Goal: Task Accomplishment & Management: Complete application form

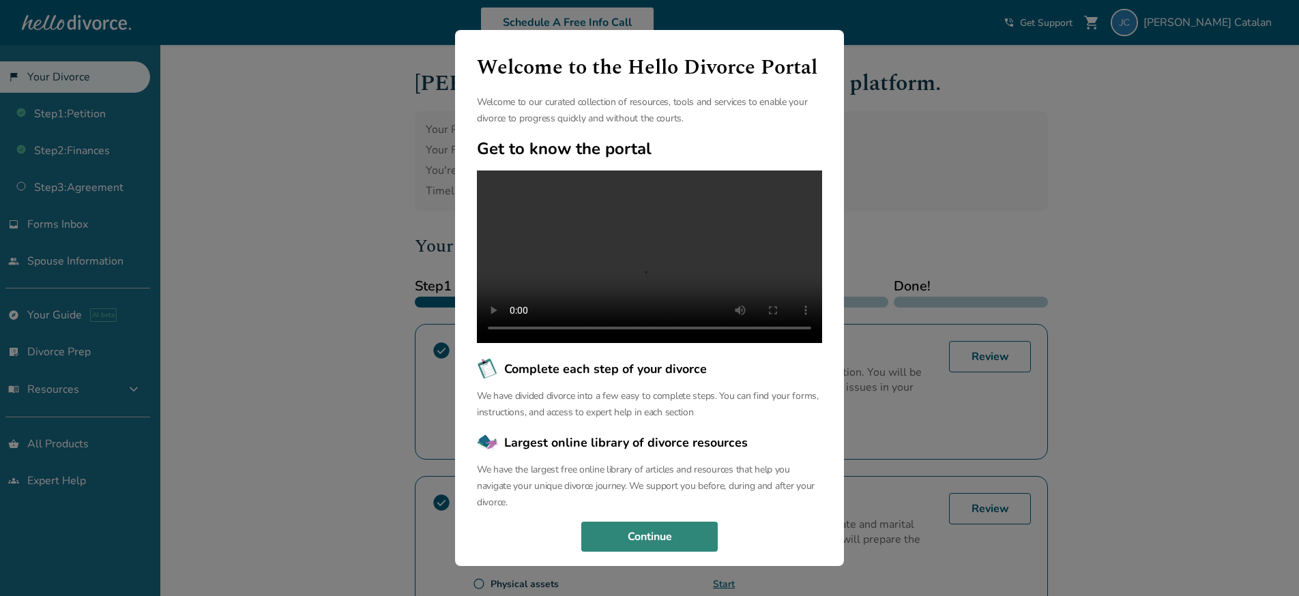
click at [656, 552] on button "Continue" at bounding box center [649, 537] width 136 height 30
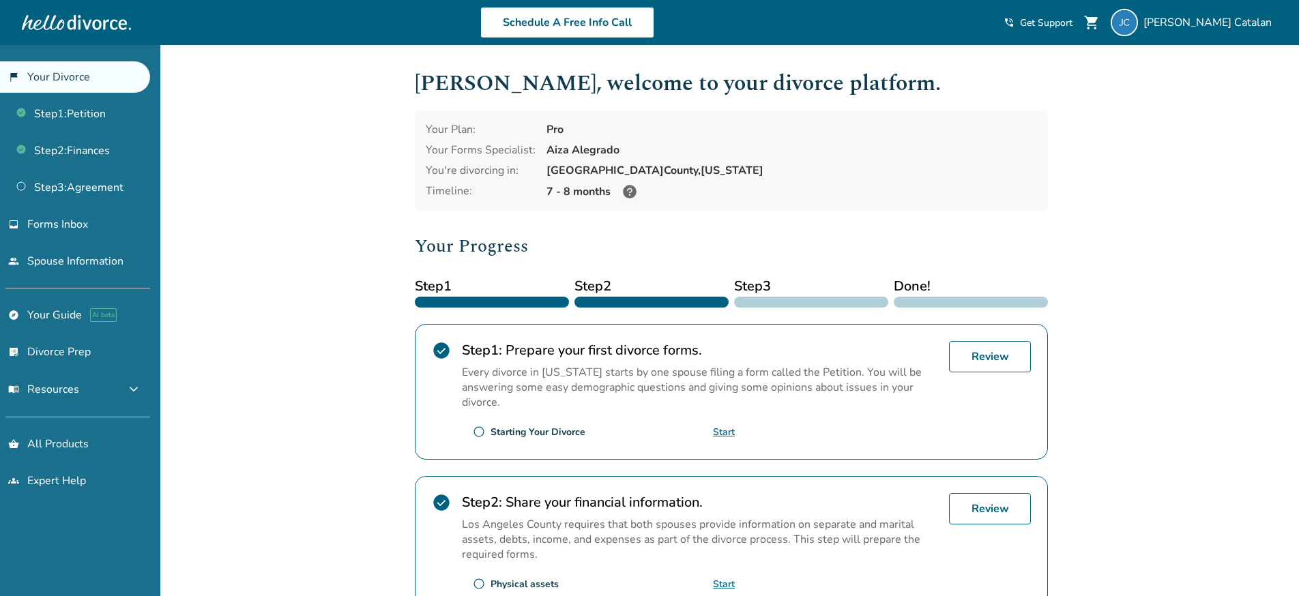
click at [728, 429] on link "Start" at bounding box center [724, 432] width 22 height 13
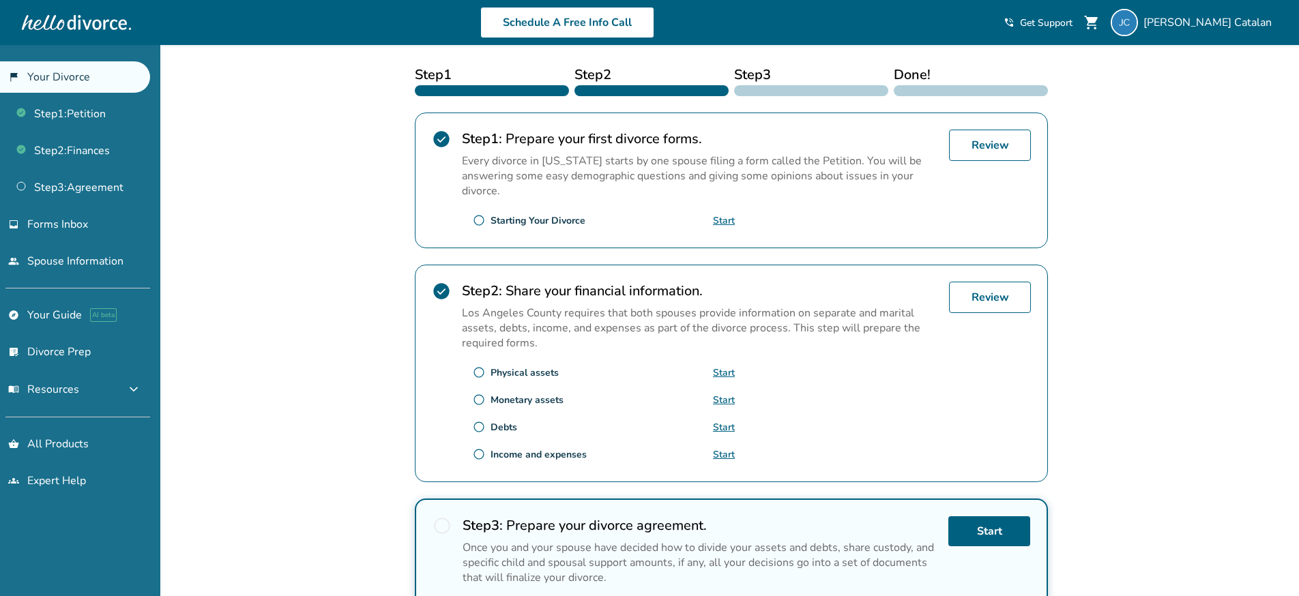
scroll to position [235, 0]
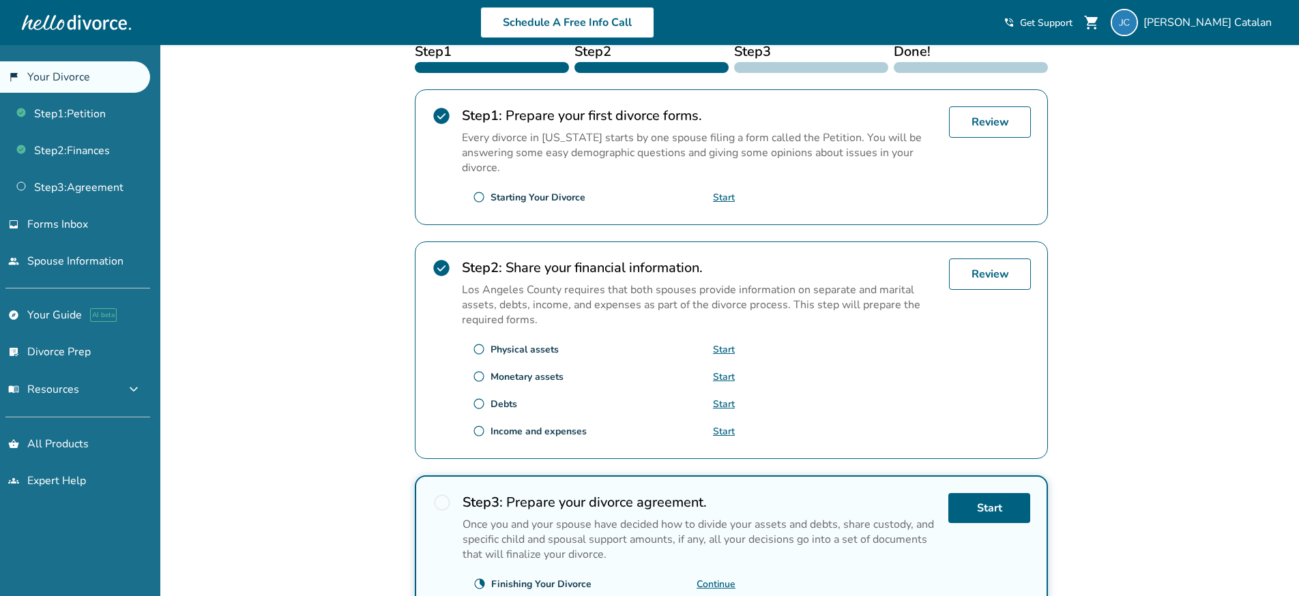
click at [480, 382] on span "radio_button_unchecked" at bounding box center [479, 377] width 12 height 12
click at [478, 408] on span "radio_button_unchecked" at bounding box center [479, 404] width 12 height 12
click at [478, 432] on span "radio_button_unchecked" at bounding box center [479, 431] width 12 height 12
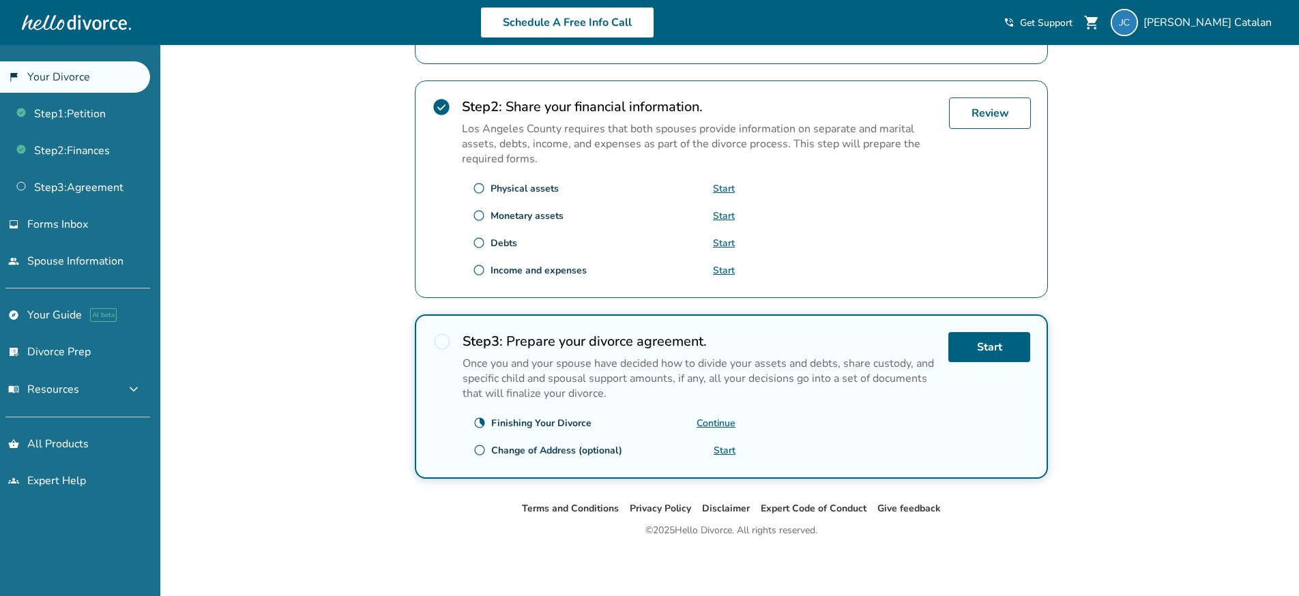
scroll to position [396, 0]
click at [707, 425] on link "Continue" at bounding box center [716, 423] width 39 height 13
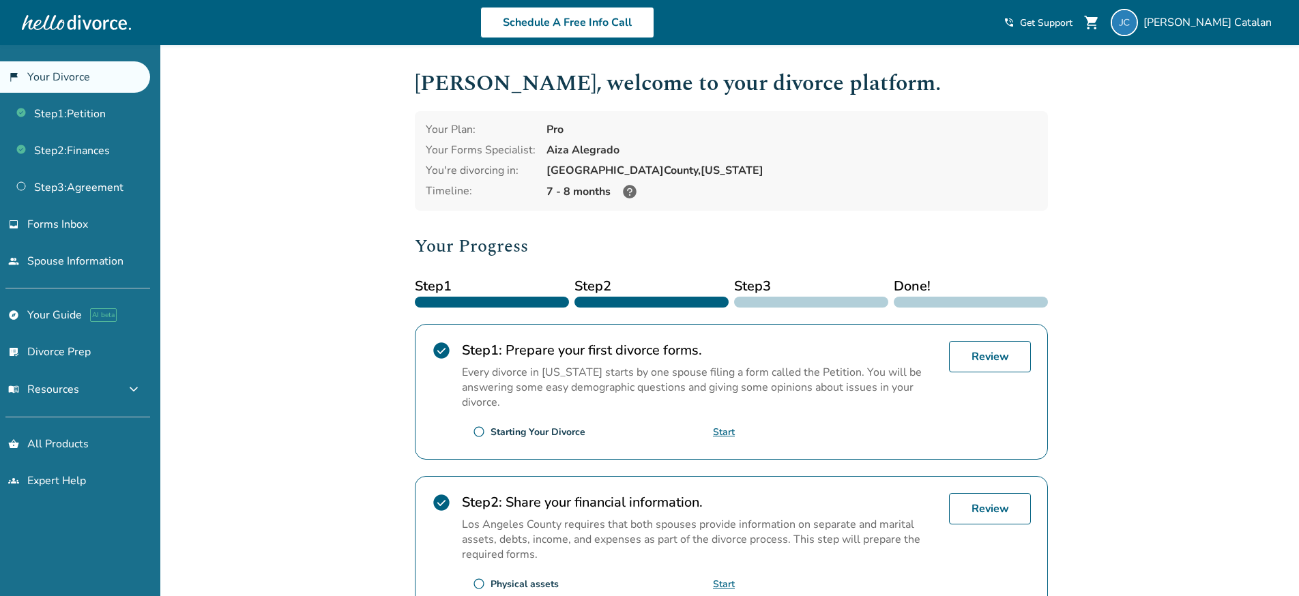
scroll to position [0, 0]
click at [1138, 26] on img at bounding box center [1124, 22] width 27 height 27
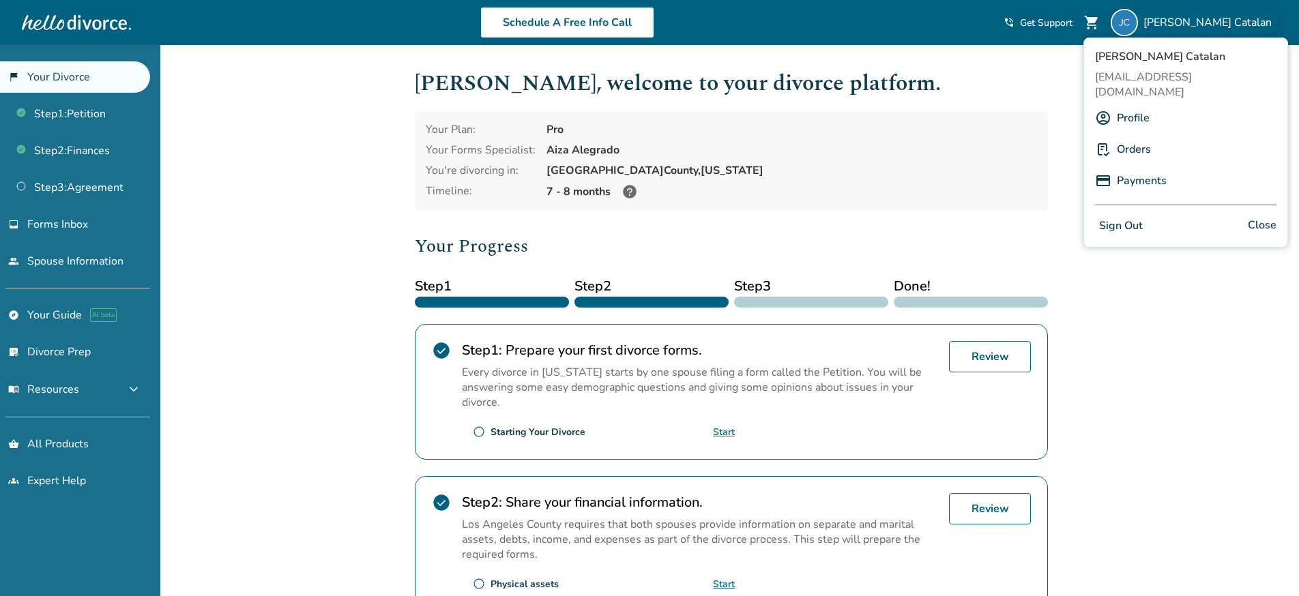
click at [795, 253] on h2 "Your Progress" at bounding box center [731, 246] width 633 height 27
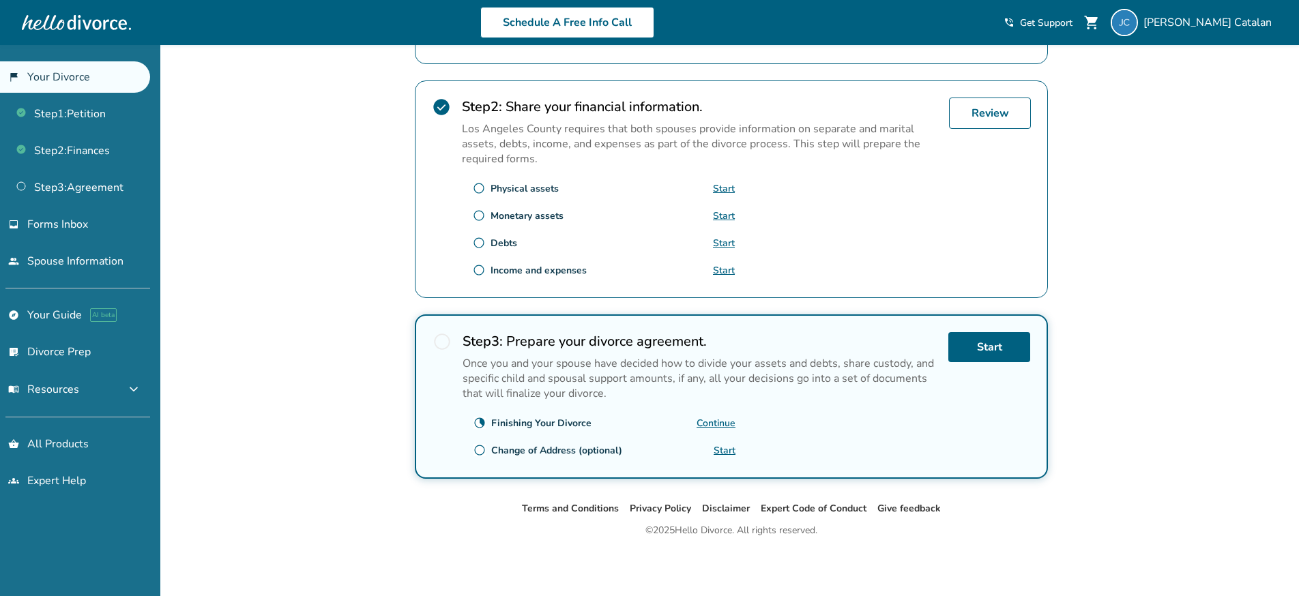
scroll to position [396, 0]
click at [708, 423] on link "Continue" at bounding box center [716, 423] width 39 height 13
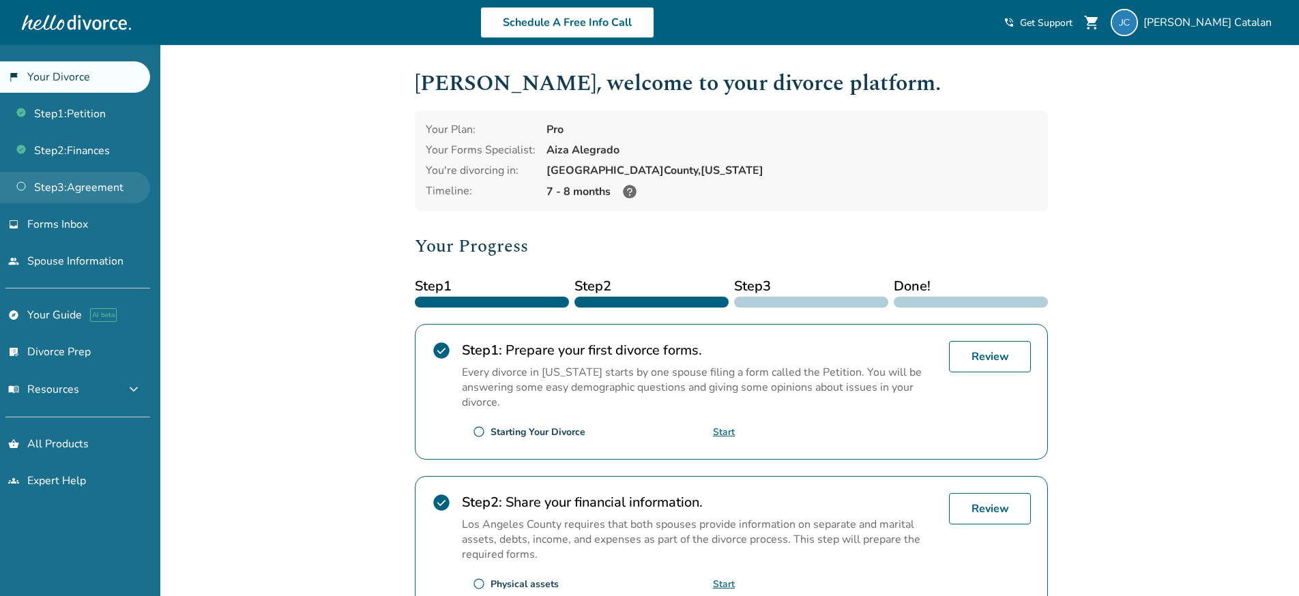
scroll to position [0, 0]
click at [78, 229] on span "Forms Inbox" at bounding box center [57, 224] width 61 height 15
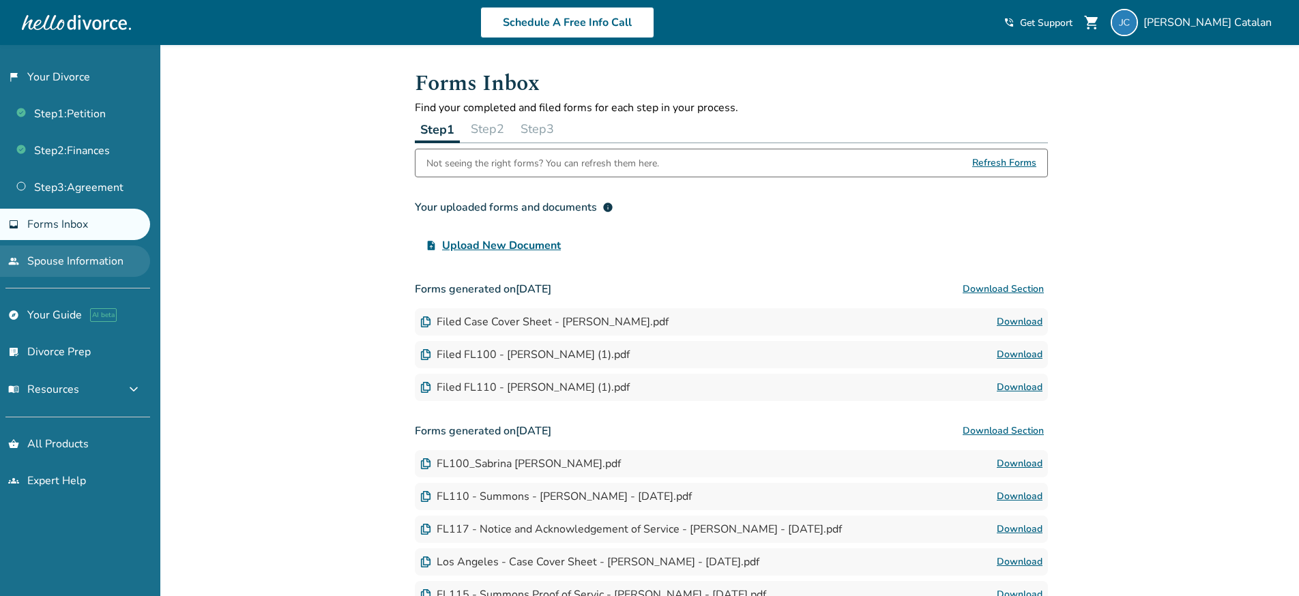
click at [95, 268] on link "people Spouse Information" at bounding box center [75, 261] width 150 height 31
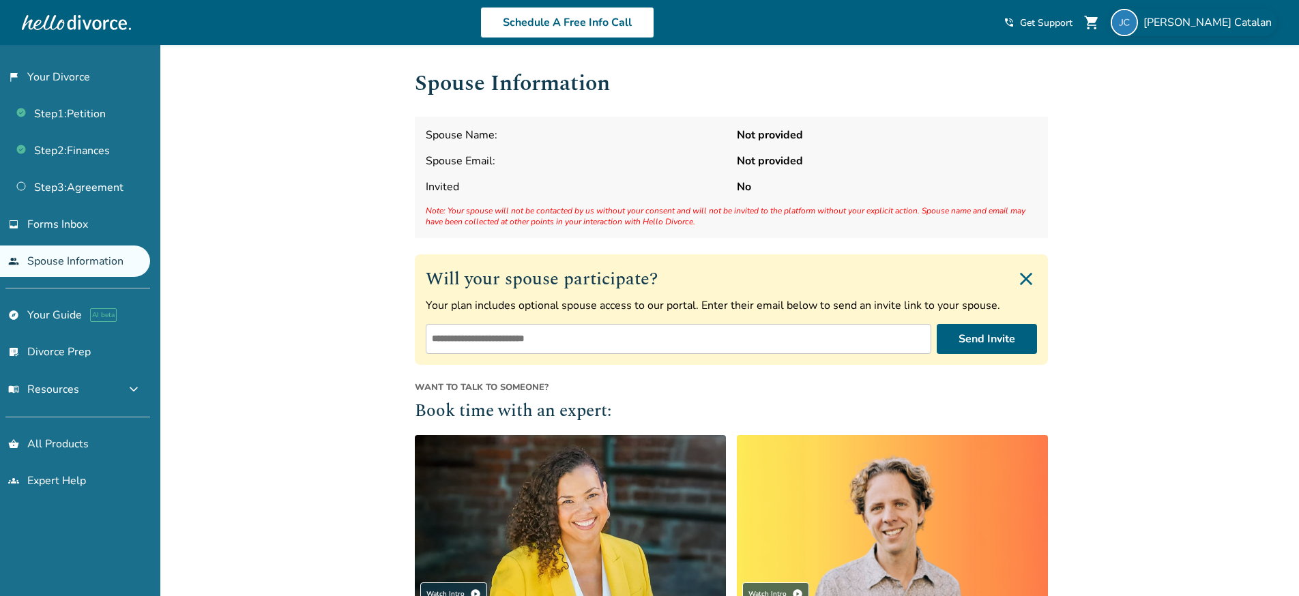
click at [1239, 24] on span "[PERSON_NAME]" at bounding box center [1211, 22] width 134 height 15
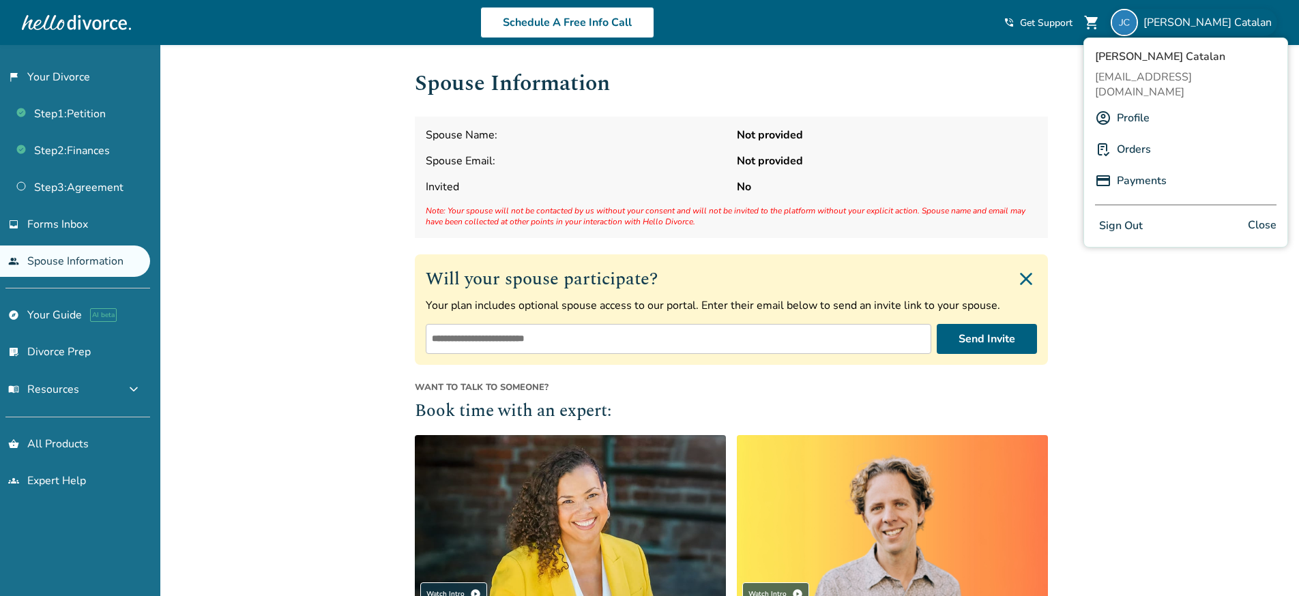
click at [1131, 106] on link "Profile" at bounding box center [1133, 118] width 33 height 26
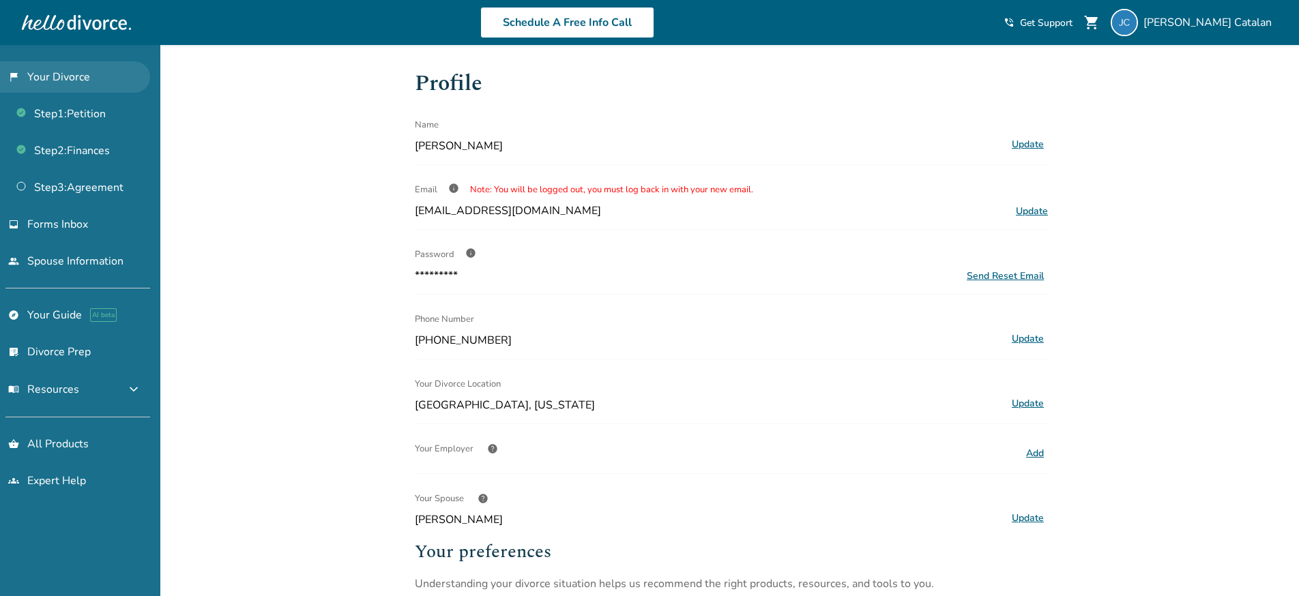
click at [68, 83] on link "flag_2 Your Divorce" at bounding box center [75, 76] width 150 height 31
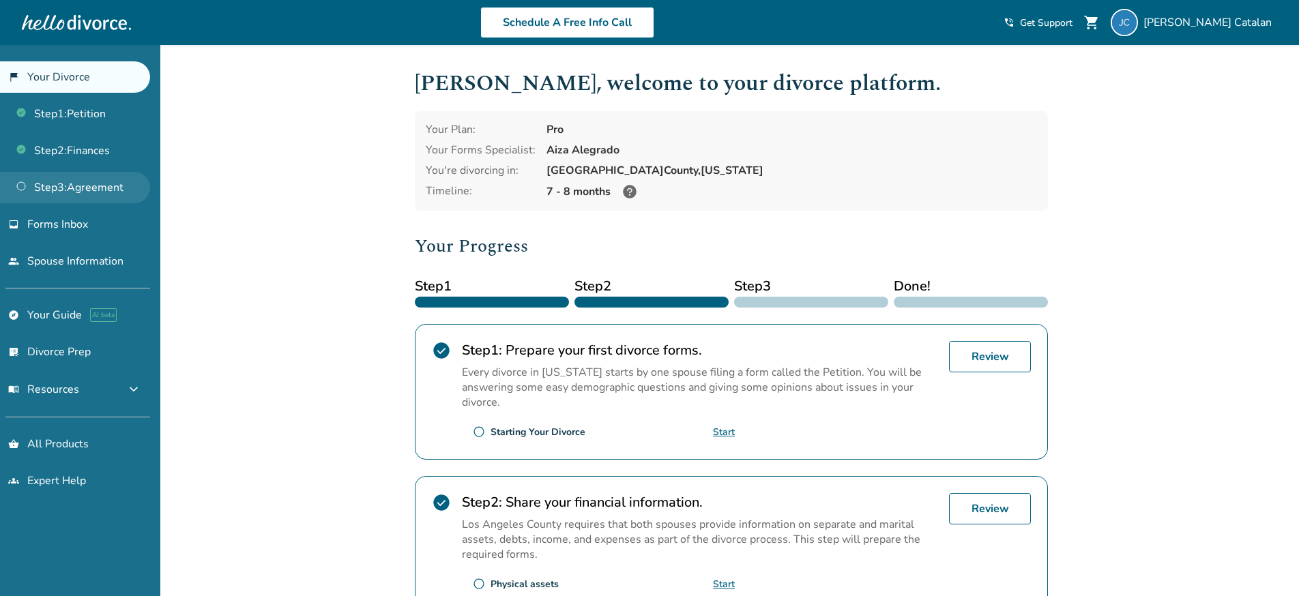
click at [76, 189] on link "Step 3 : Agreement" at bounding box center [75, 187] width 150 height 31
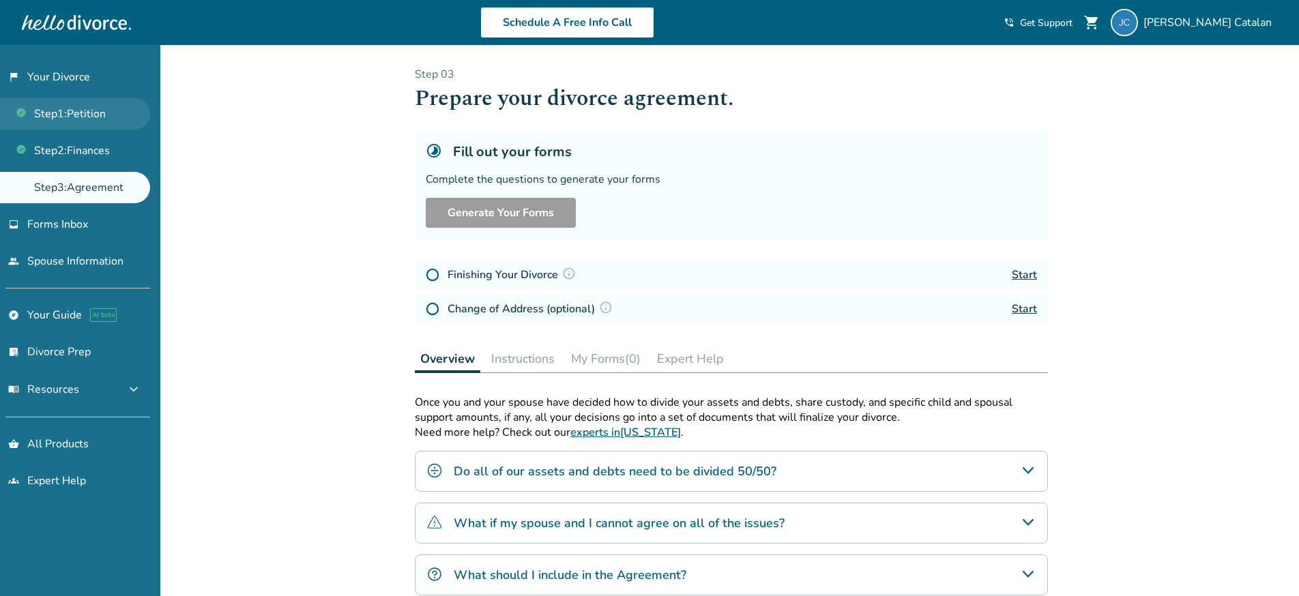
click at [63, 112] on link "Step 1 : Petition" at bounding box center [75, 113] width 150 height 31
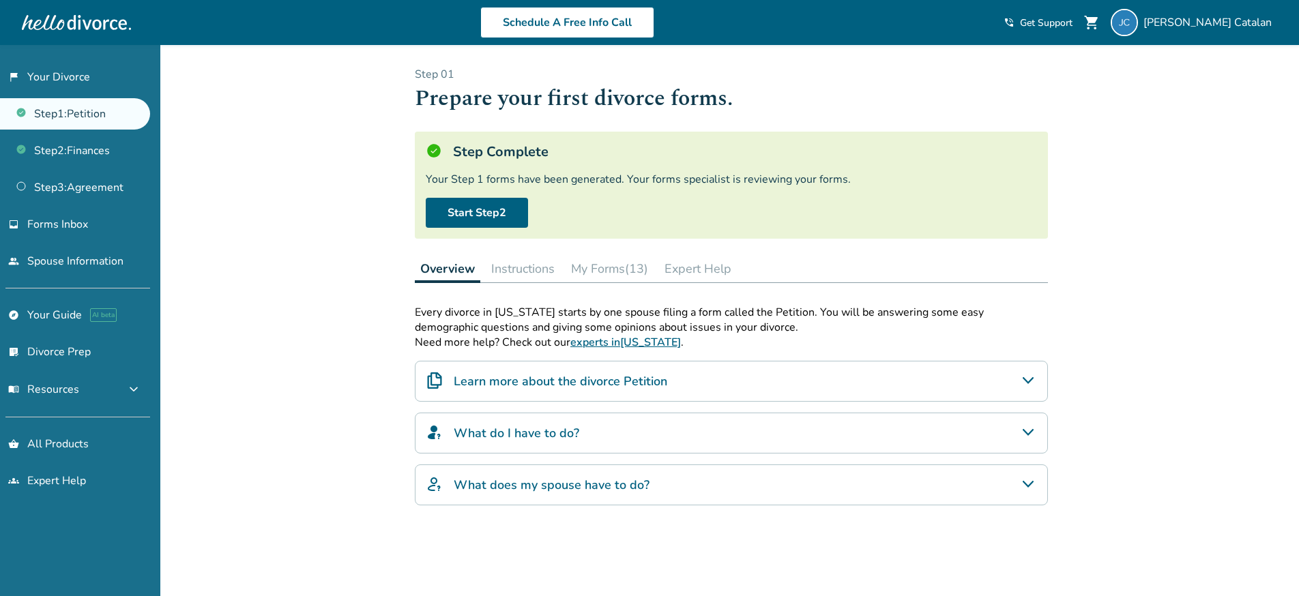
click at [614, 263] on button "My Forms (13)" at bounding box center [610, 268] width 88 height 27
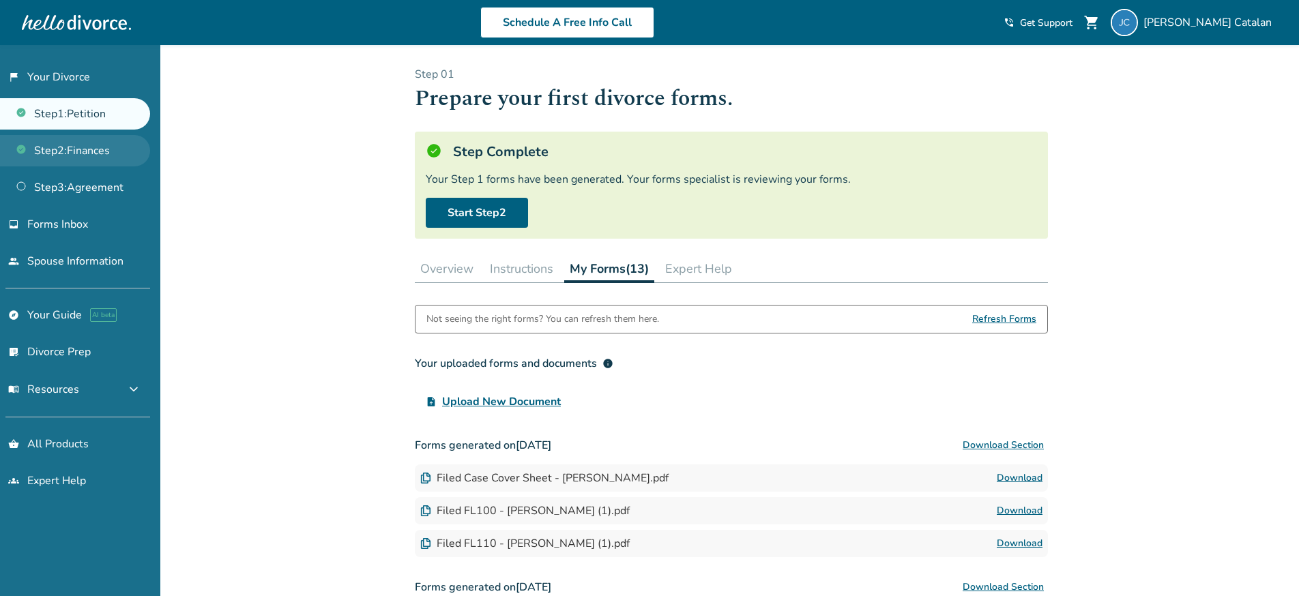
click at [106, 153] on link "Step 2 : Finances" at bounding box center [75, 150] width 150 height 31
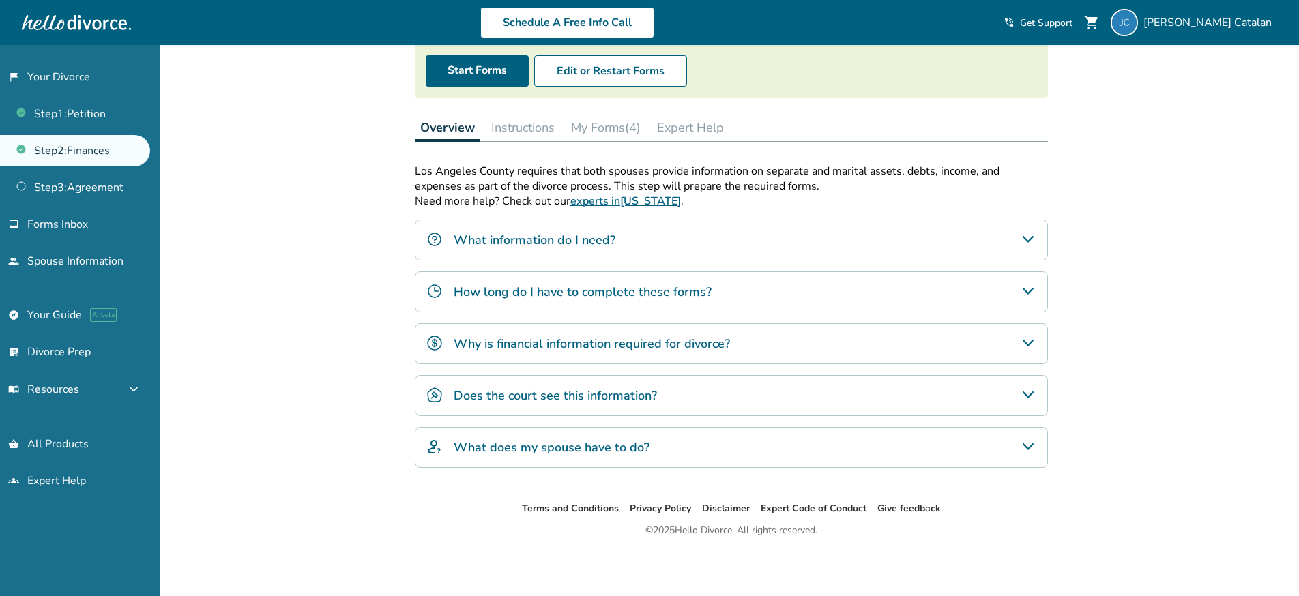
scroll to position [143, 0]
click at [549, 240] on h4 "What information do I need?" at bounding box center [535, 240] width 162 height 18
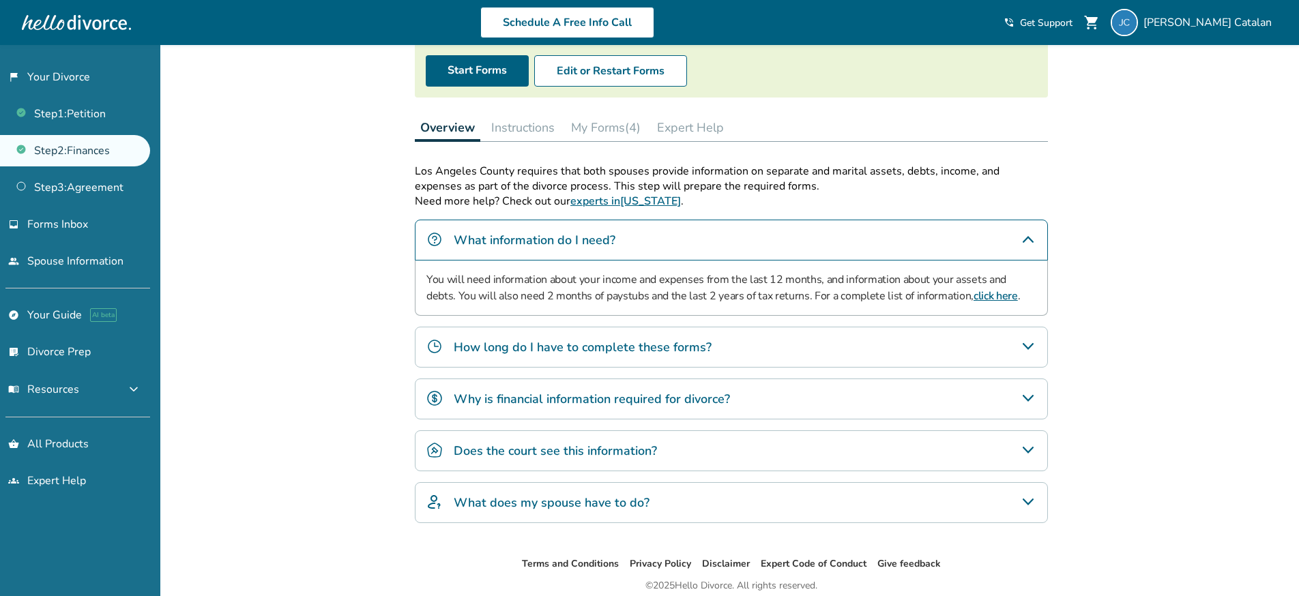
click at [543, 347] on h4 "How long do I have to complete these forms?" at bounding box center [583, 347] width 258 height 18
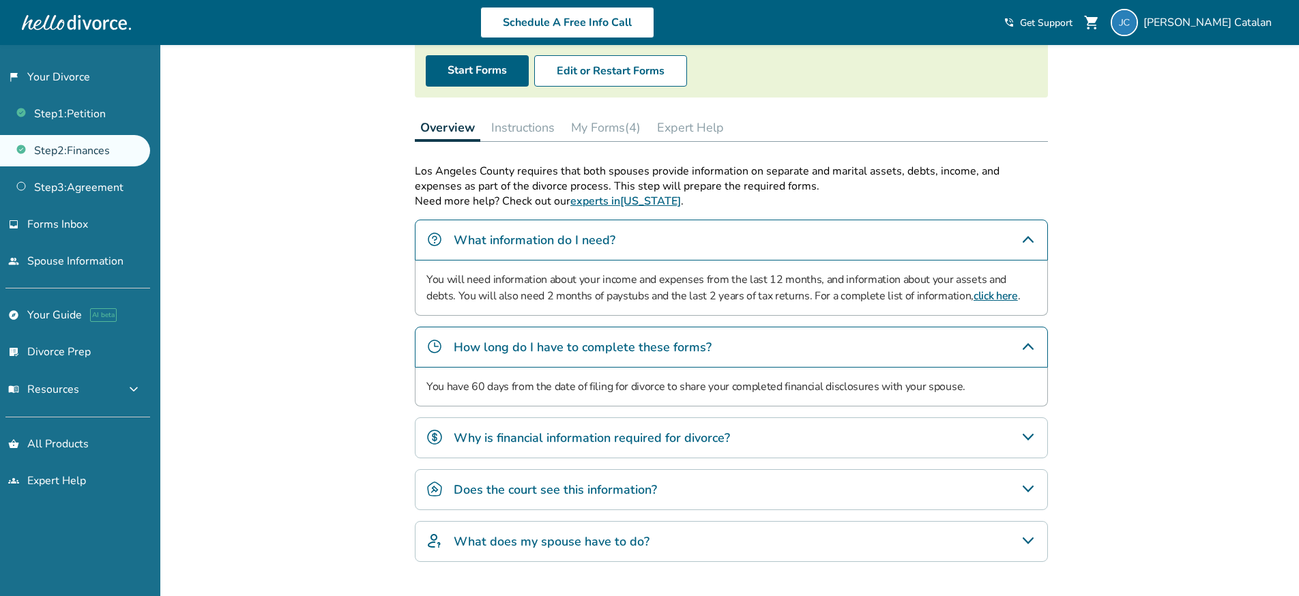
click at [551, 438] on h4 "Why is financial information required for divorce?" at bounding box center [592, 438] width 276 height 18
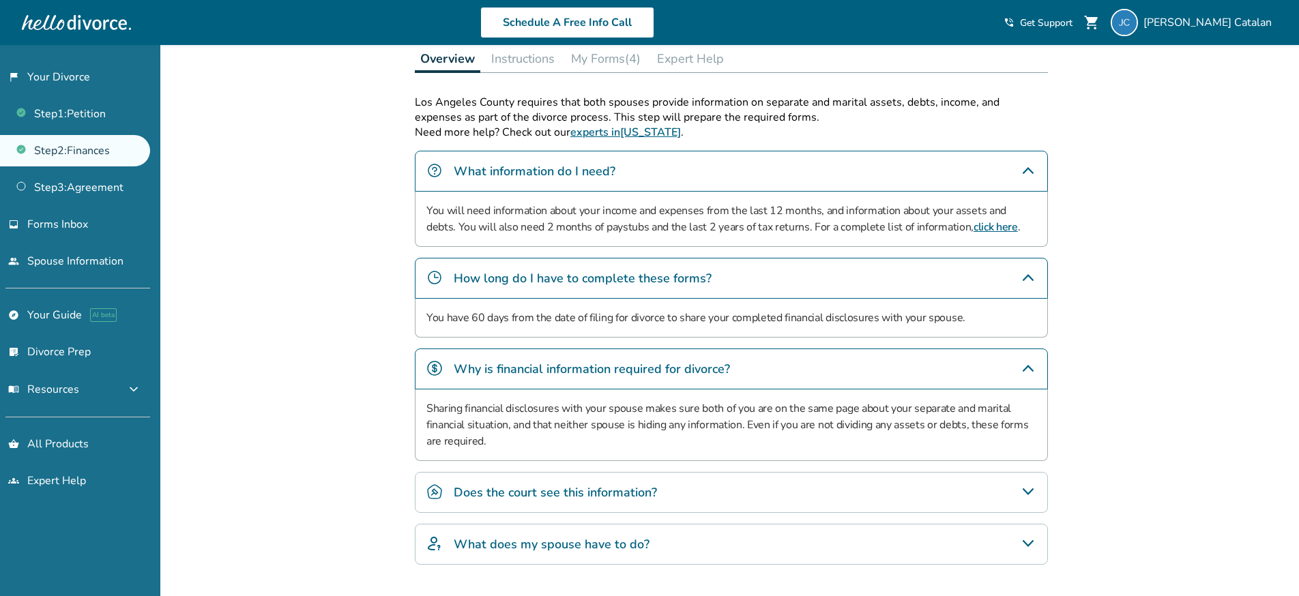
scroll to position [212, 0]
click at [624, 272] on h4 "How long do I have to complete these forms?" at bounding box center [583, 278] width 258 height 18
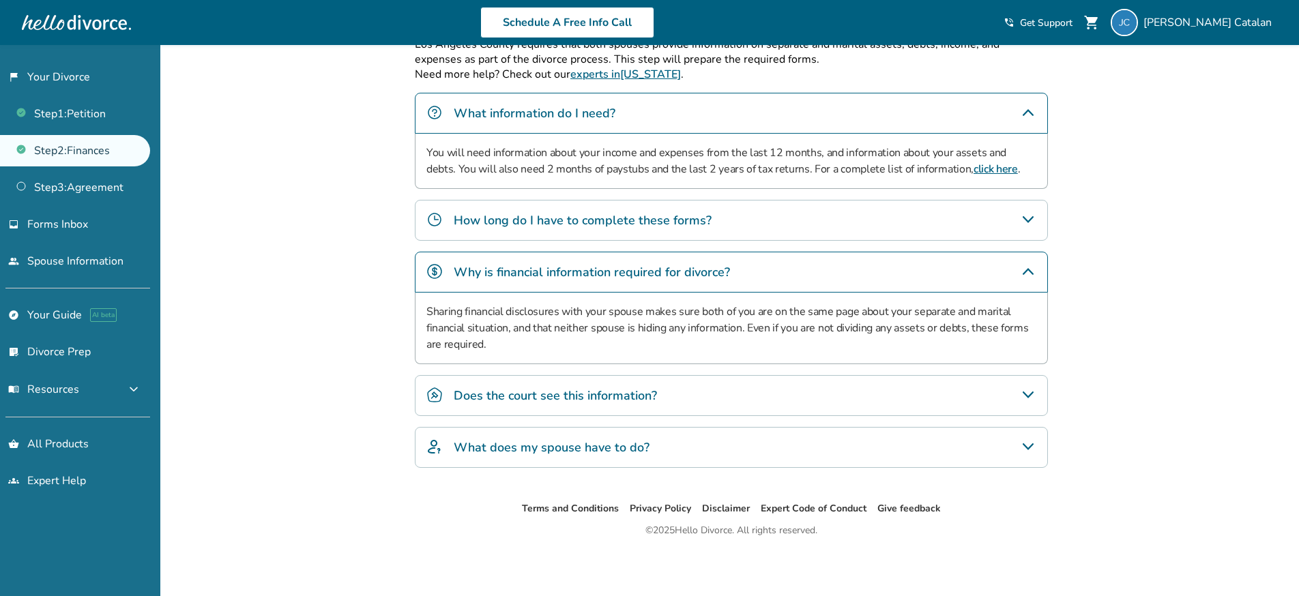
click at [649, 387] on h4 "Does the court see this information?" at bounding box center [555, 396] width 203 height 18
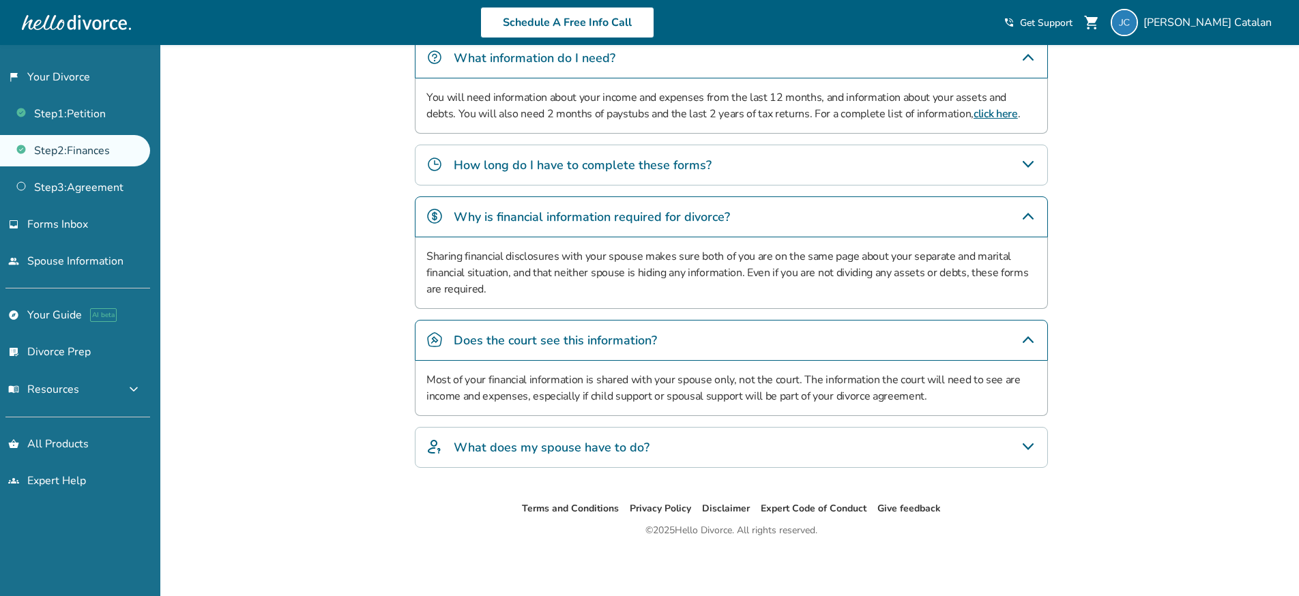
click at [661, 437] on div "What does my spouse have to do?" at bounding box center [731, 447] width 633 height 41
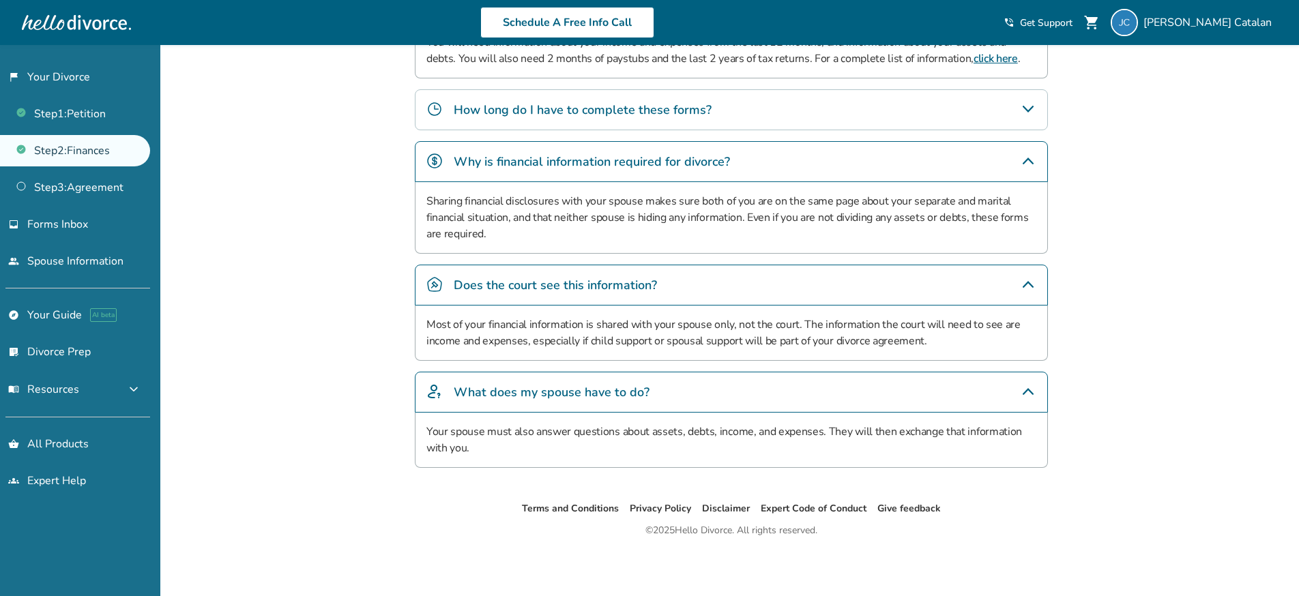
scroll to position [380, 0]
click at [73, 197] on link "Step 3 : Agreement" at bounding box center [75, 187] width 150 height 31
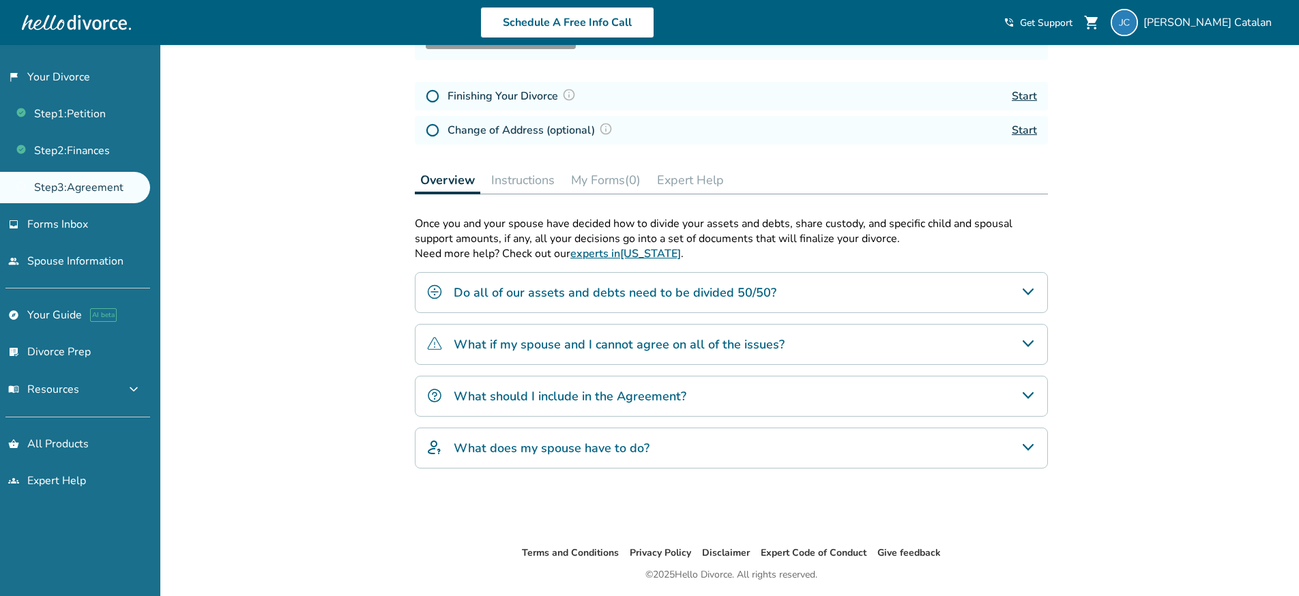
scroll to position [201, 0]
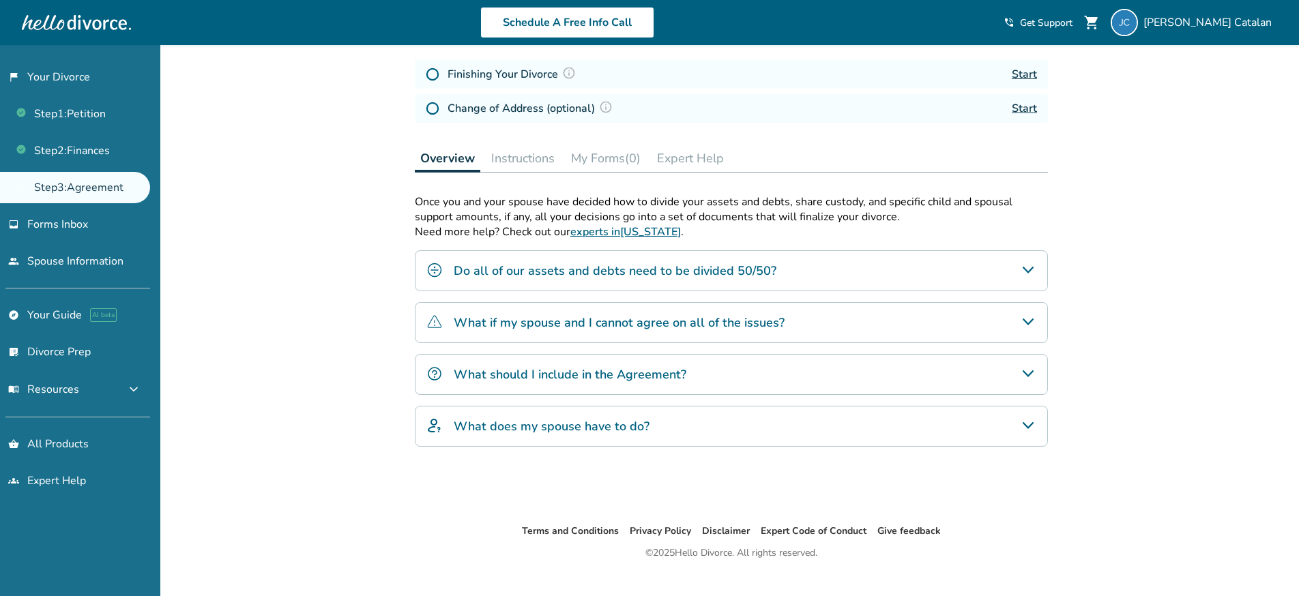
click at [989, 278] on div "Do all of our assets and debts need to be divided 50/50?" at bounding box center [731, 270] width 633 height 41
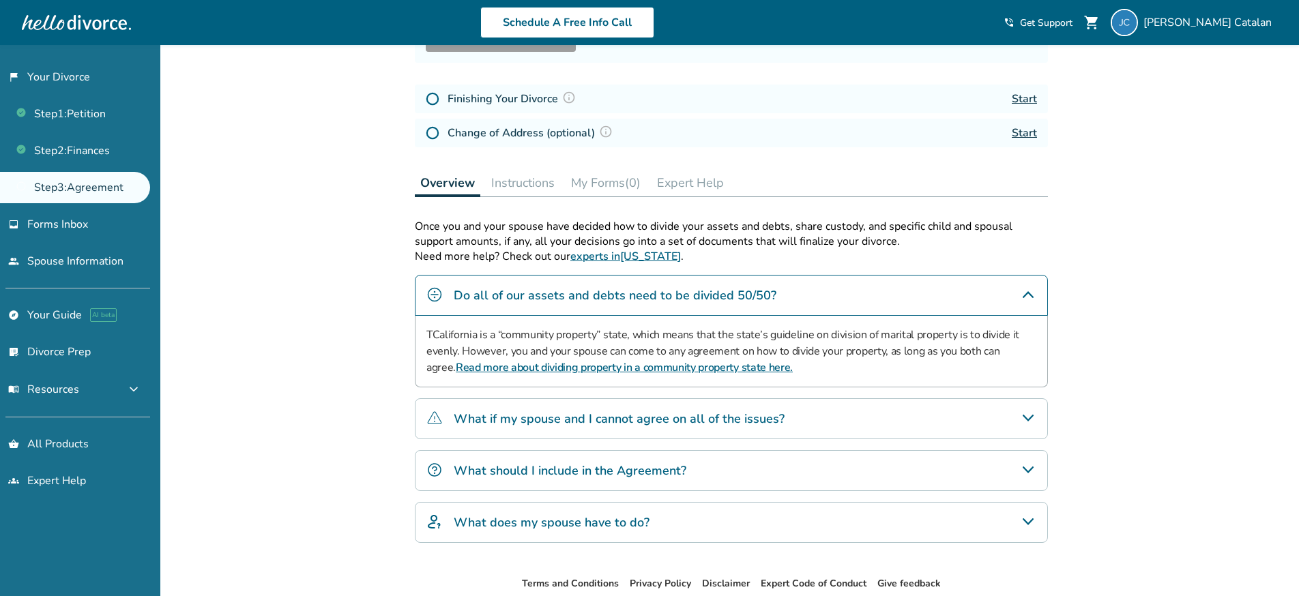
scroll to position [176, 0]
click at [967, 414] on div "What if my spouse and I cannot agree on all of the issues?" at bounding box center [731, 419] width 633 height 41
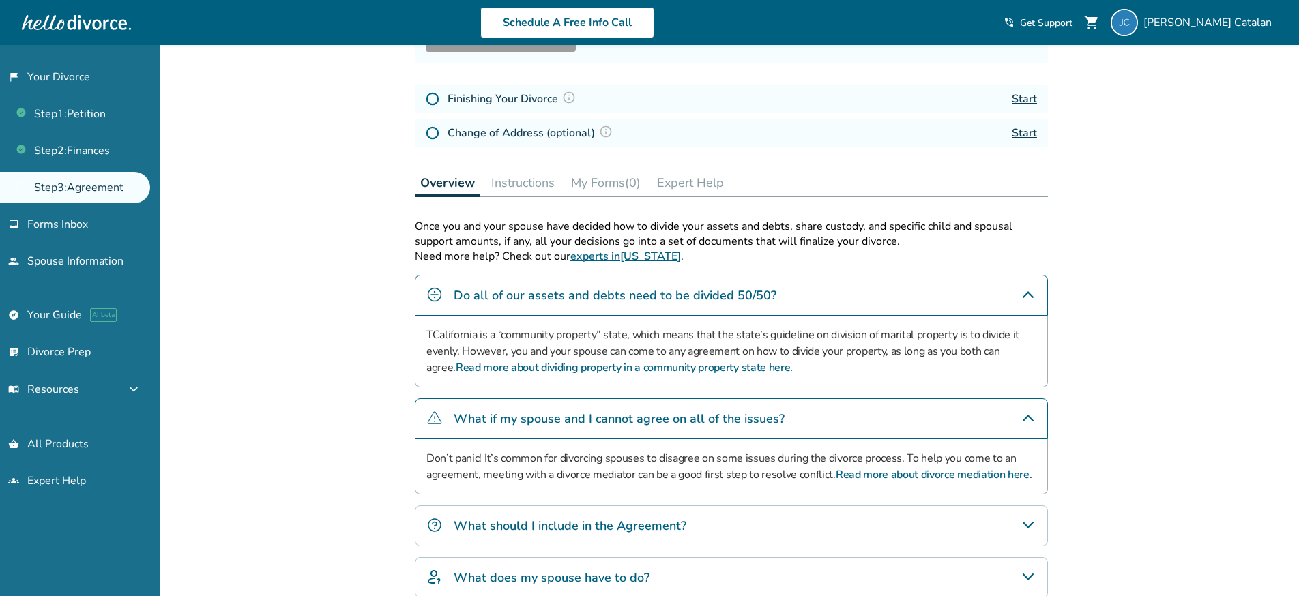
click at [928, 500] on div "Once you and your spouse have decided how to divide your assets and debts, shar…" at bounding box center [731, 408] width 633 height 379
click at [923, 527] on div "What should I include in the Agreement?" at bounding box center [731, 526] width 633 height 41
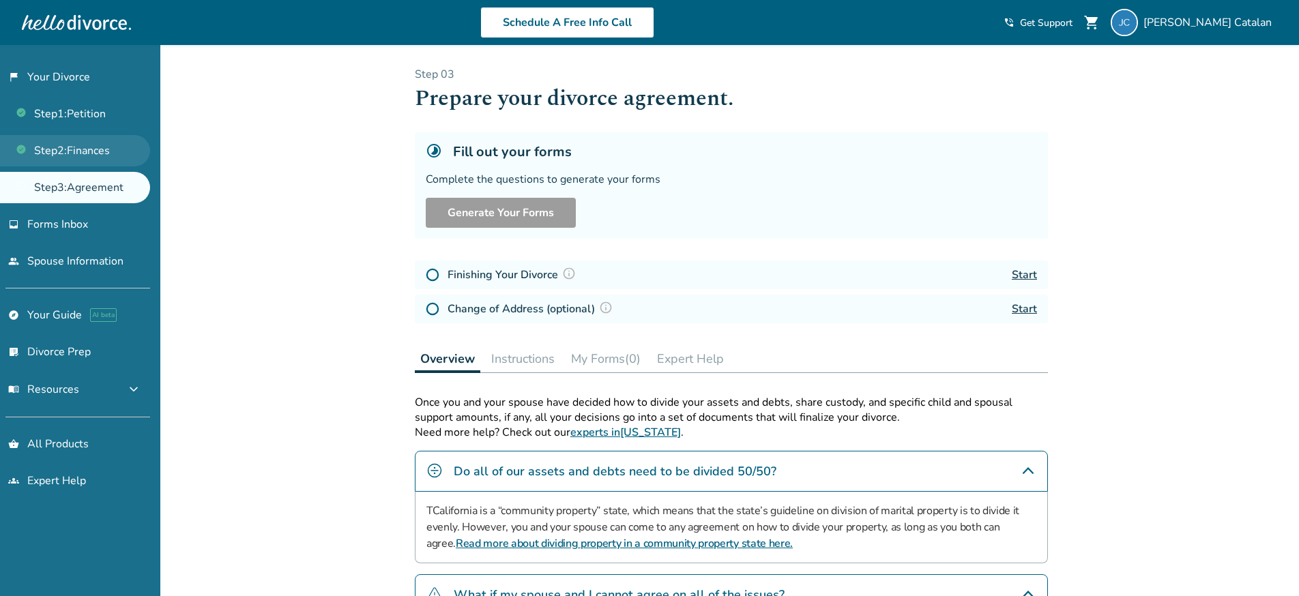
scroll to position [0, 0]
click at [75, 223] on span "Forms Inbox" at bounding box center [57, 224] width 61 height 15
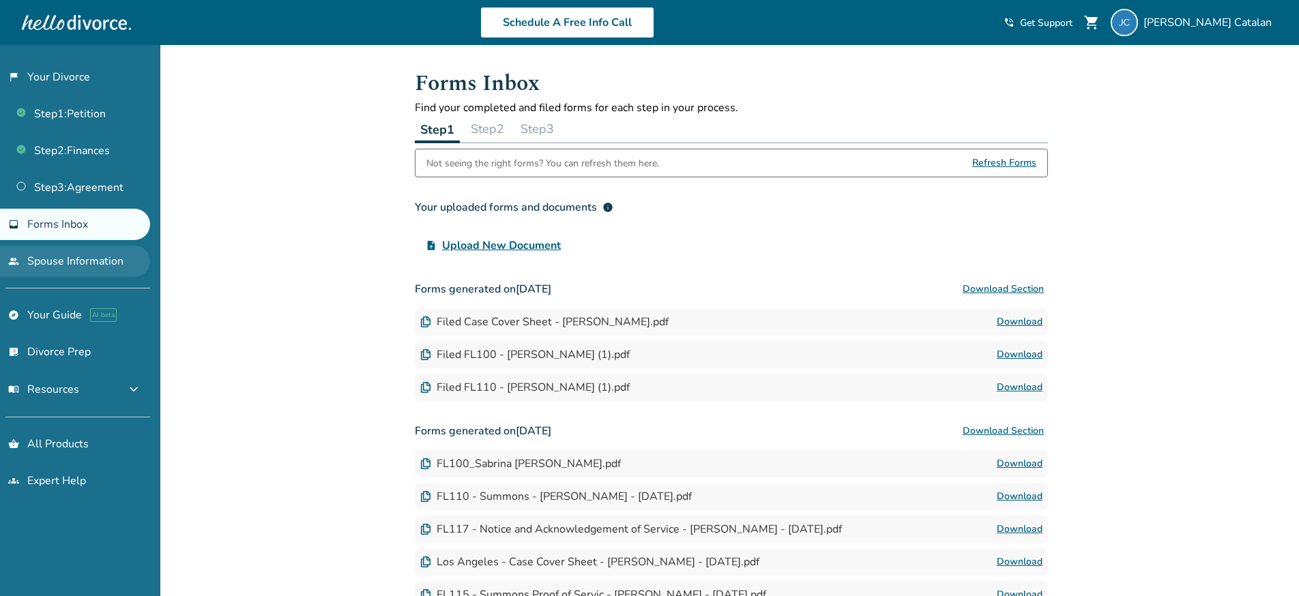
click at [81, 262] on link "people Spouse Information" at bounding box center [75, 261] width 150 height 31
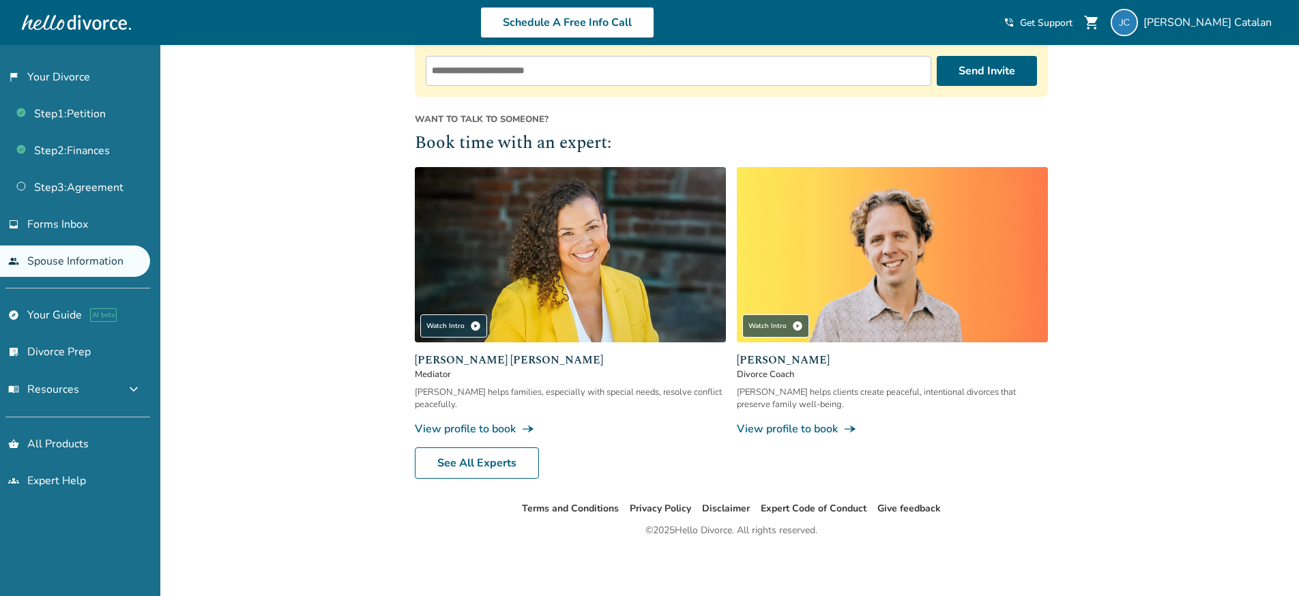
scroll to position [268, 0]
